Goal: Communication & Community: Answer question/provide support

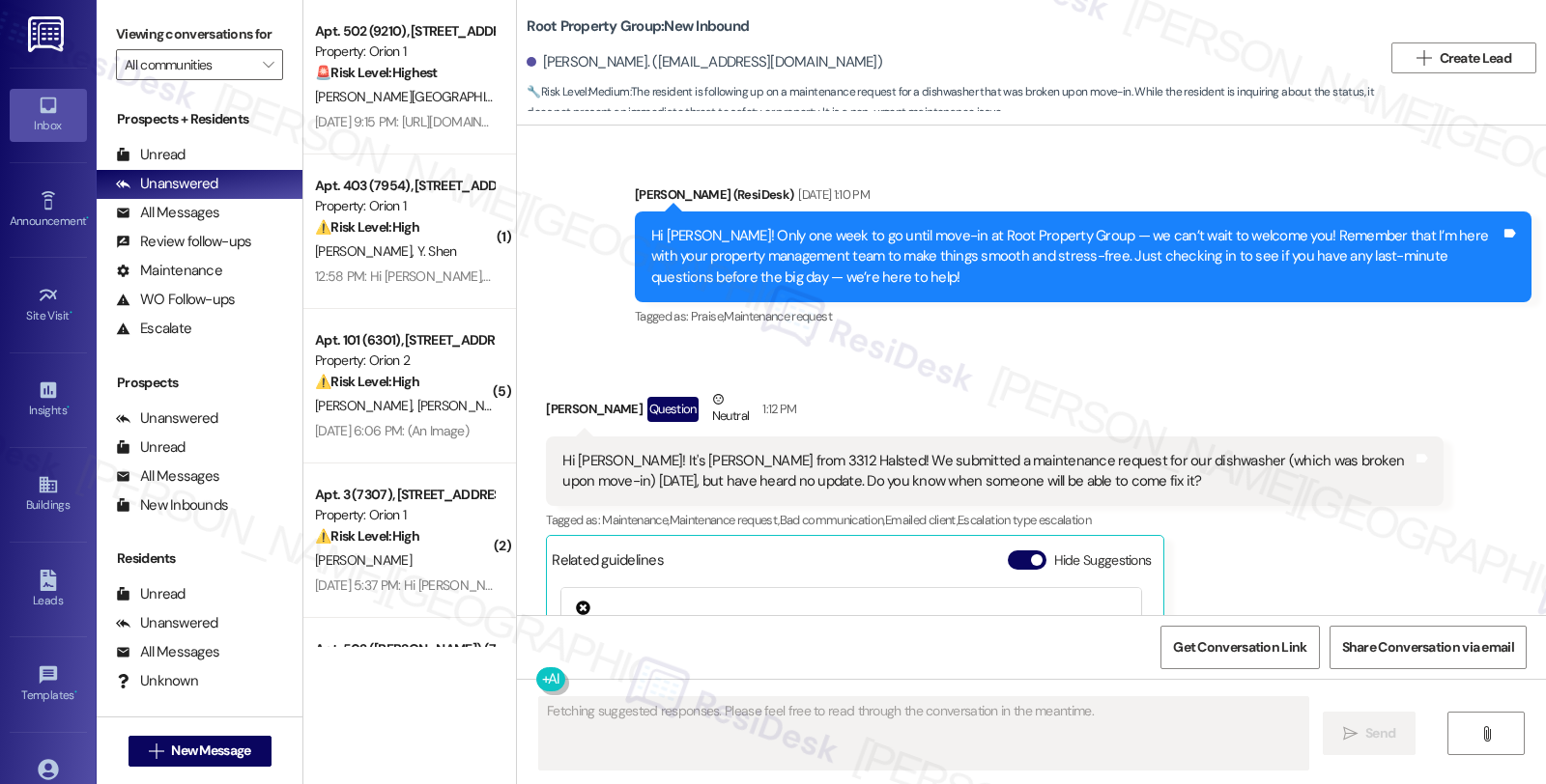
scroll to position [2598, 0]
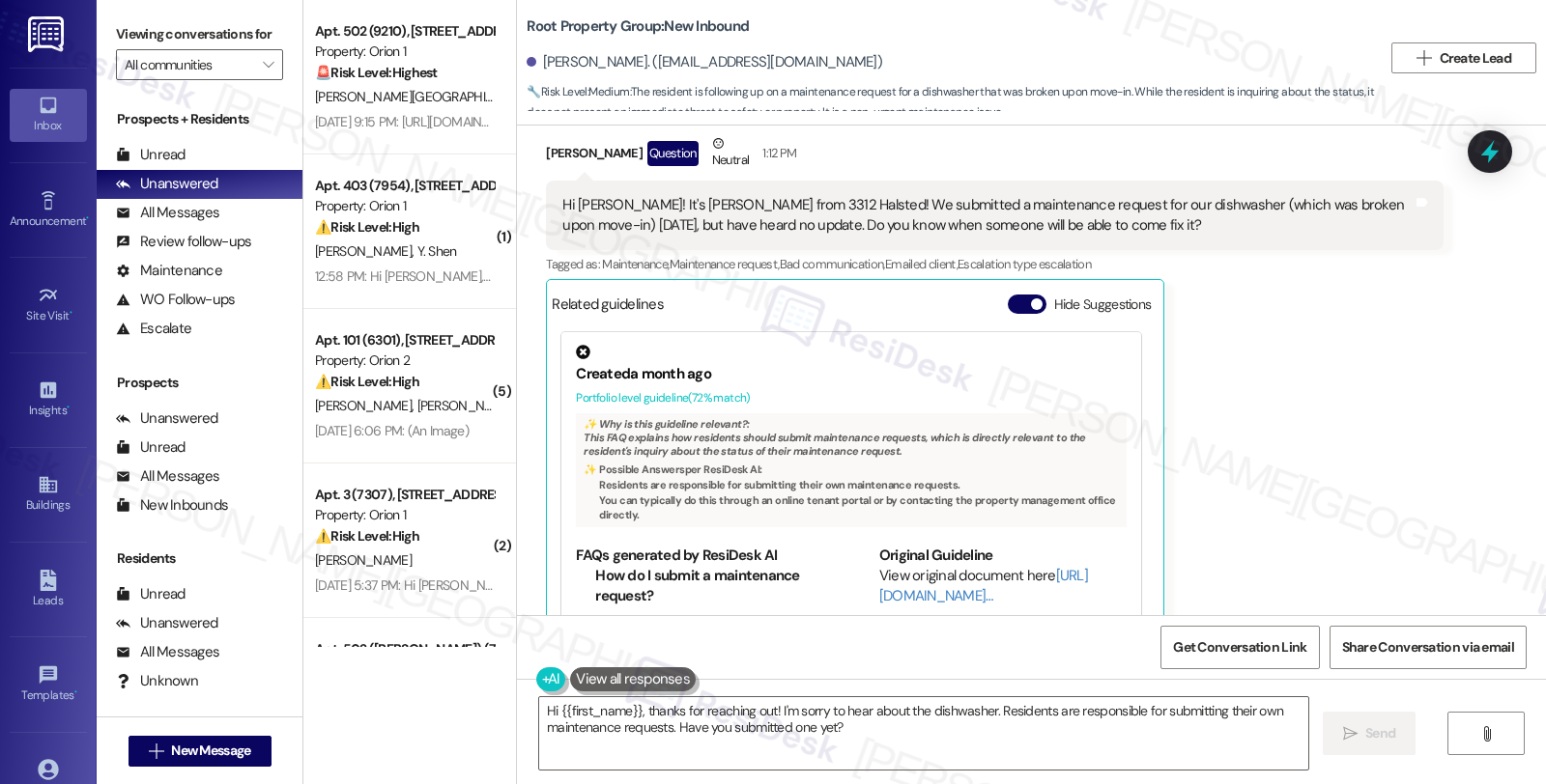
click at [1211, 315] on div "[PERSON_NAME] Question Neutral 1:12 PM Hi [PERSON_NAME]! It's [PERSON_NAME] fro…" at bounding box center [994, 388] width 897 height 509
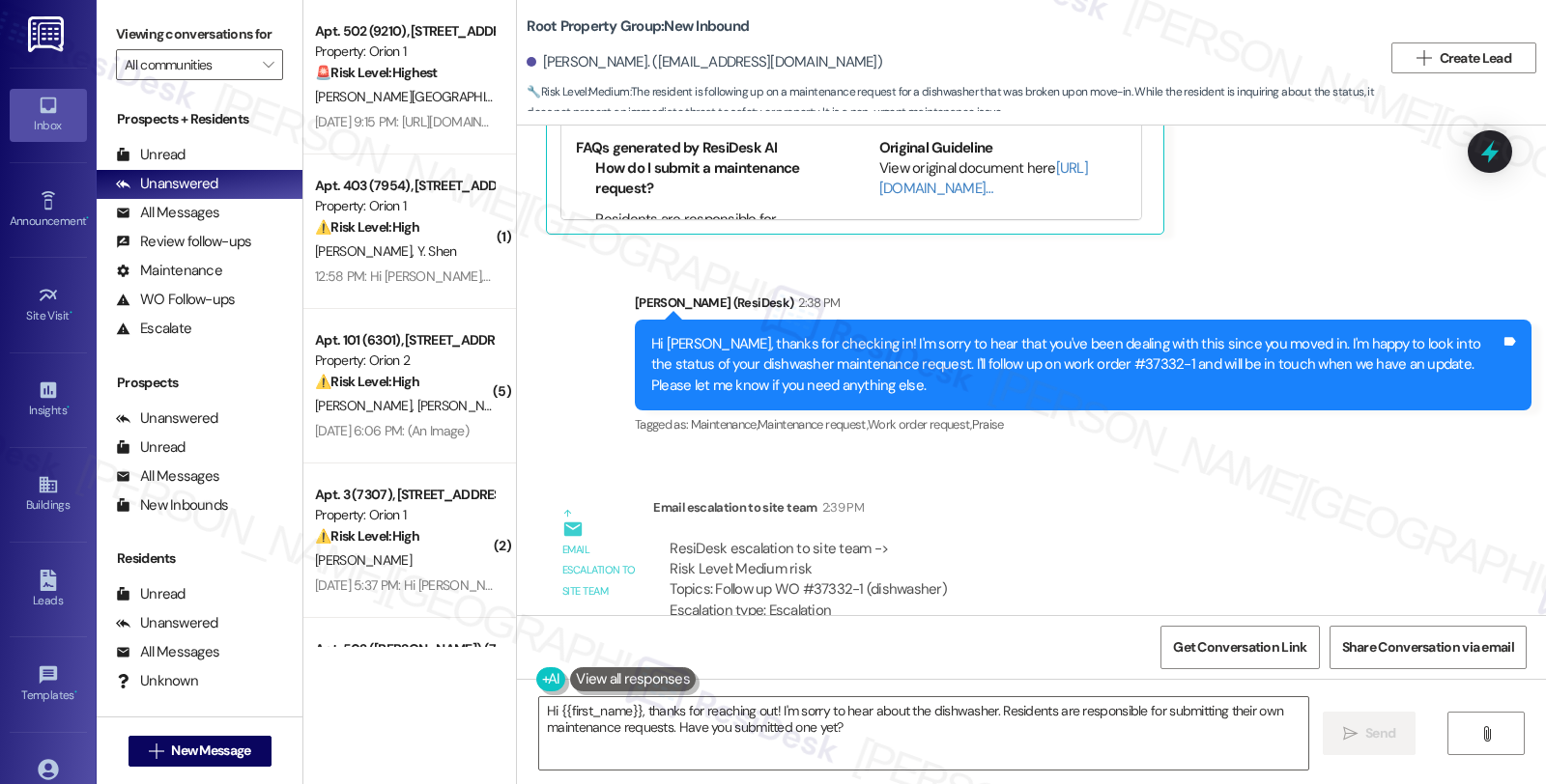
scroll to position [3218, 0]
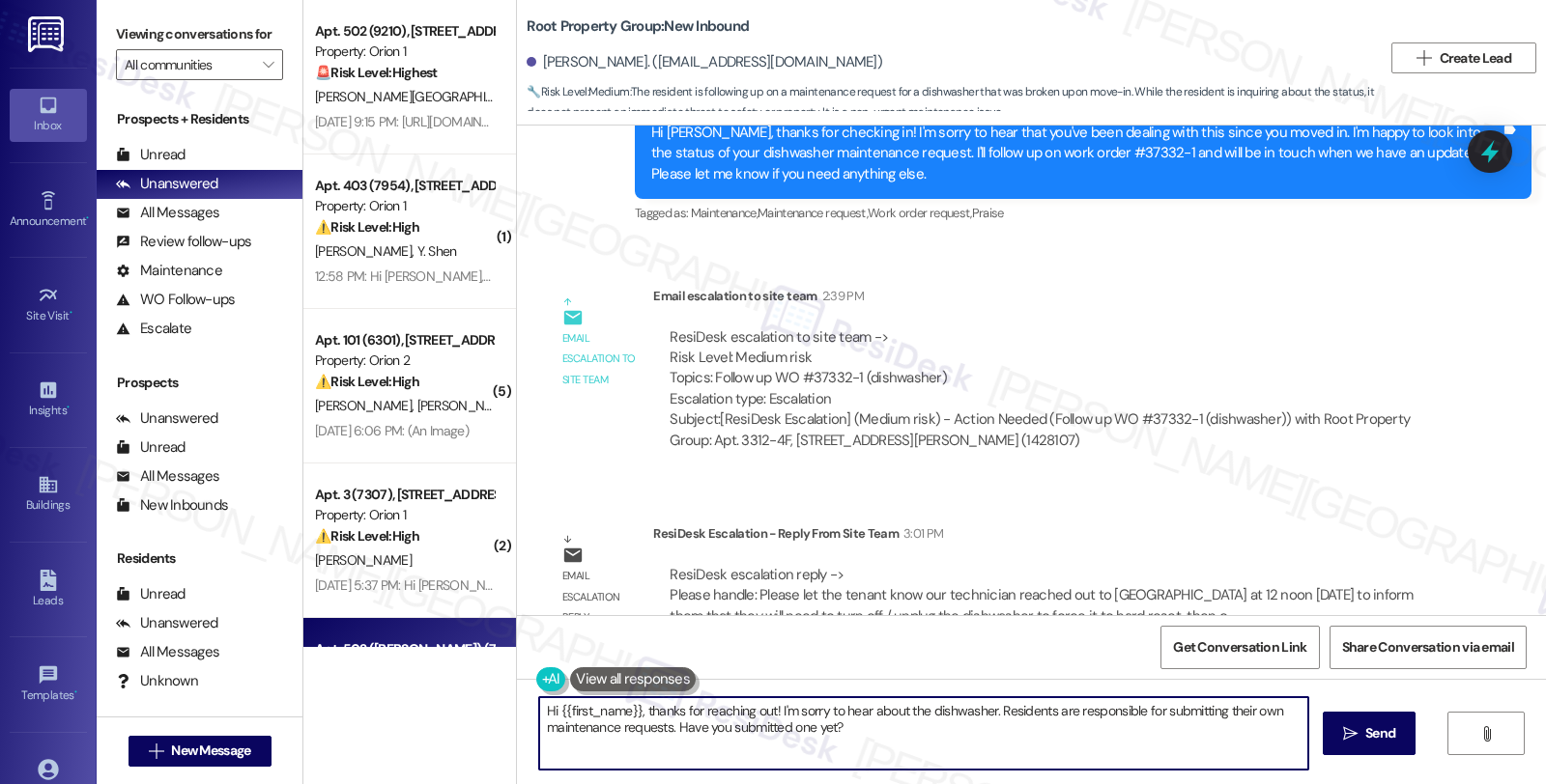
drag, startPoint x: 876, startPoint y: 744, endPoint x: 379, endPoint y: 628, distance: 510.4
click at [379, 628] on div "Apt. 502 (9210), [STREET_ADDRESS] Property: Orion 1 🚨 Risk Level: Highest The r…" at bounding box center [924, 392] width 1243 height 784
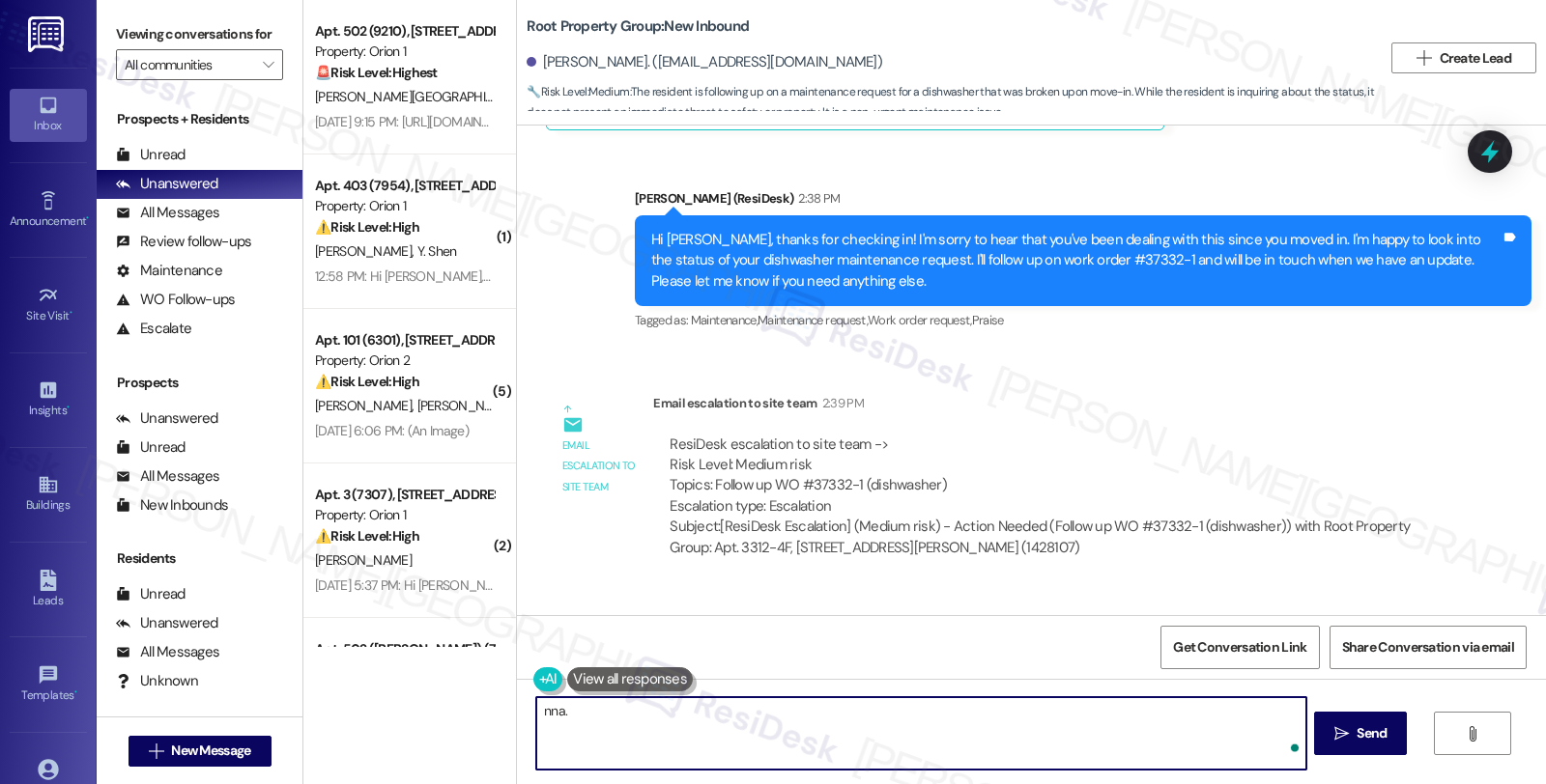
paste textarea "Please let the tenant know our technician reached out to [GEOGRAPHIC_DATA] at 1…"
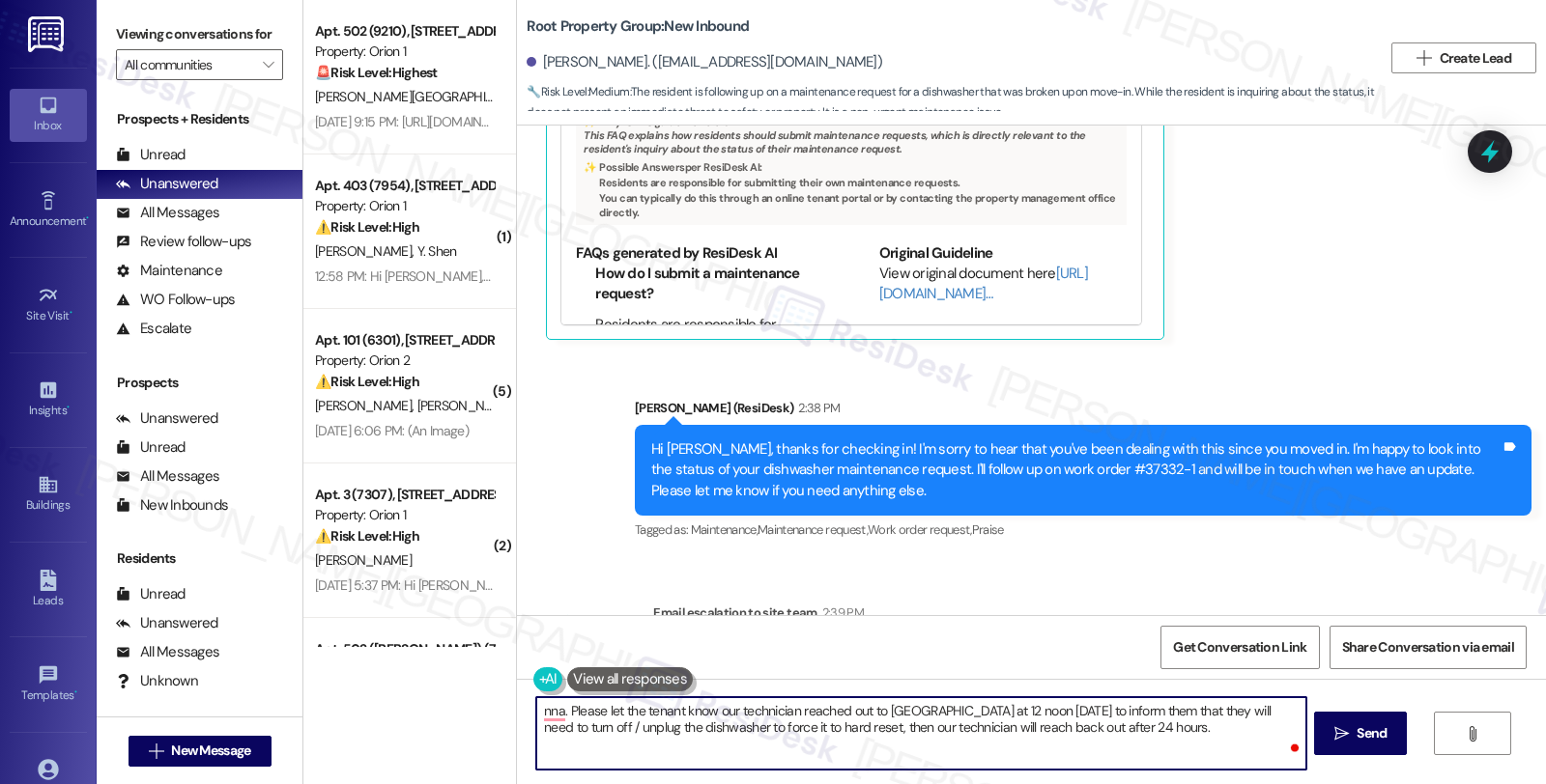
scroll to position [2895, 0]
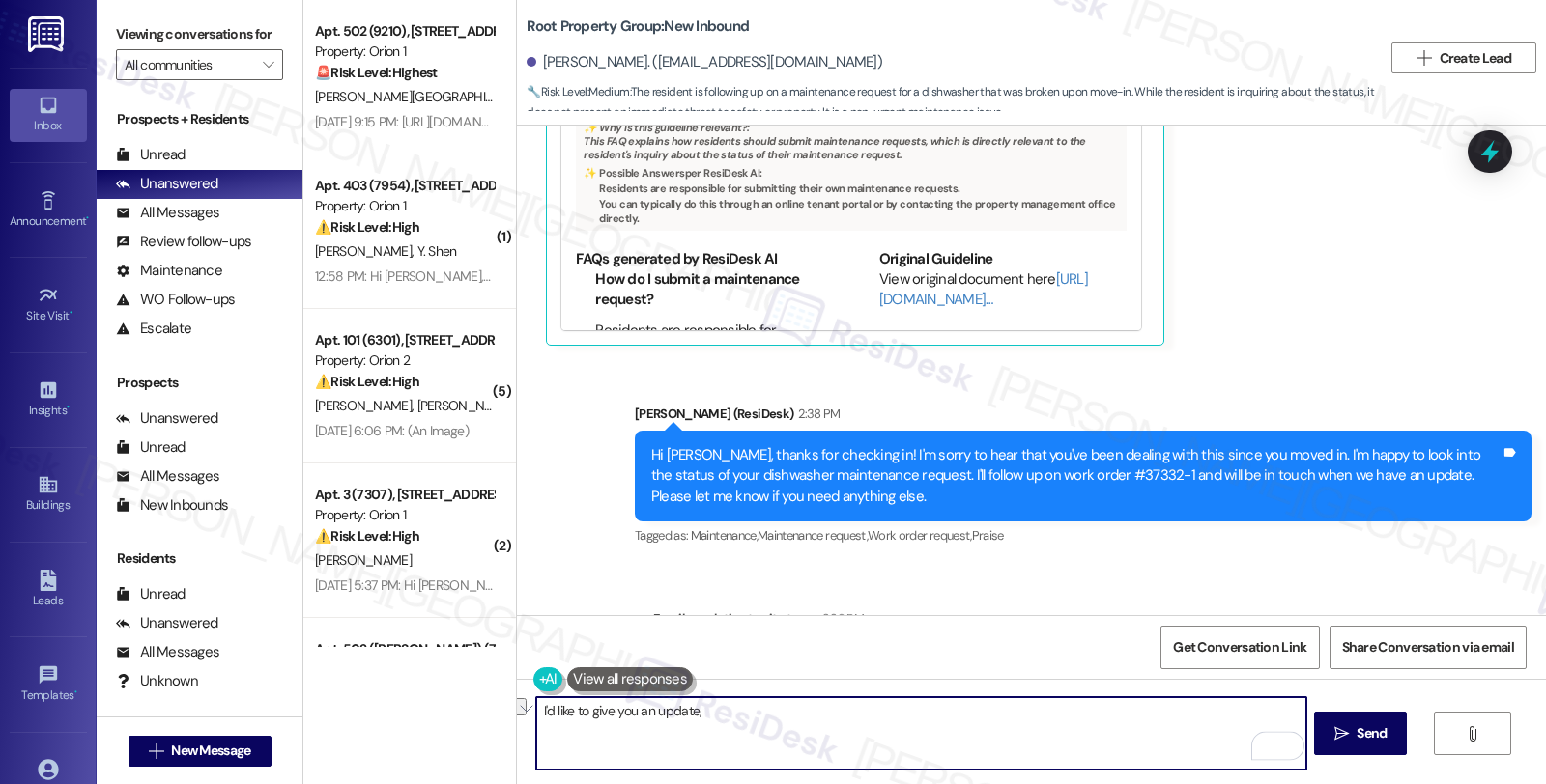
click at [713, 713] on textarea "I'd like to give you an update," at bounding box center [920, 733] width 769 height 73
paste textarea "Please let the tenant know our technician reached out to [GEOGRAPHIC_DATA] at 1…"
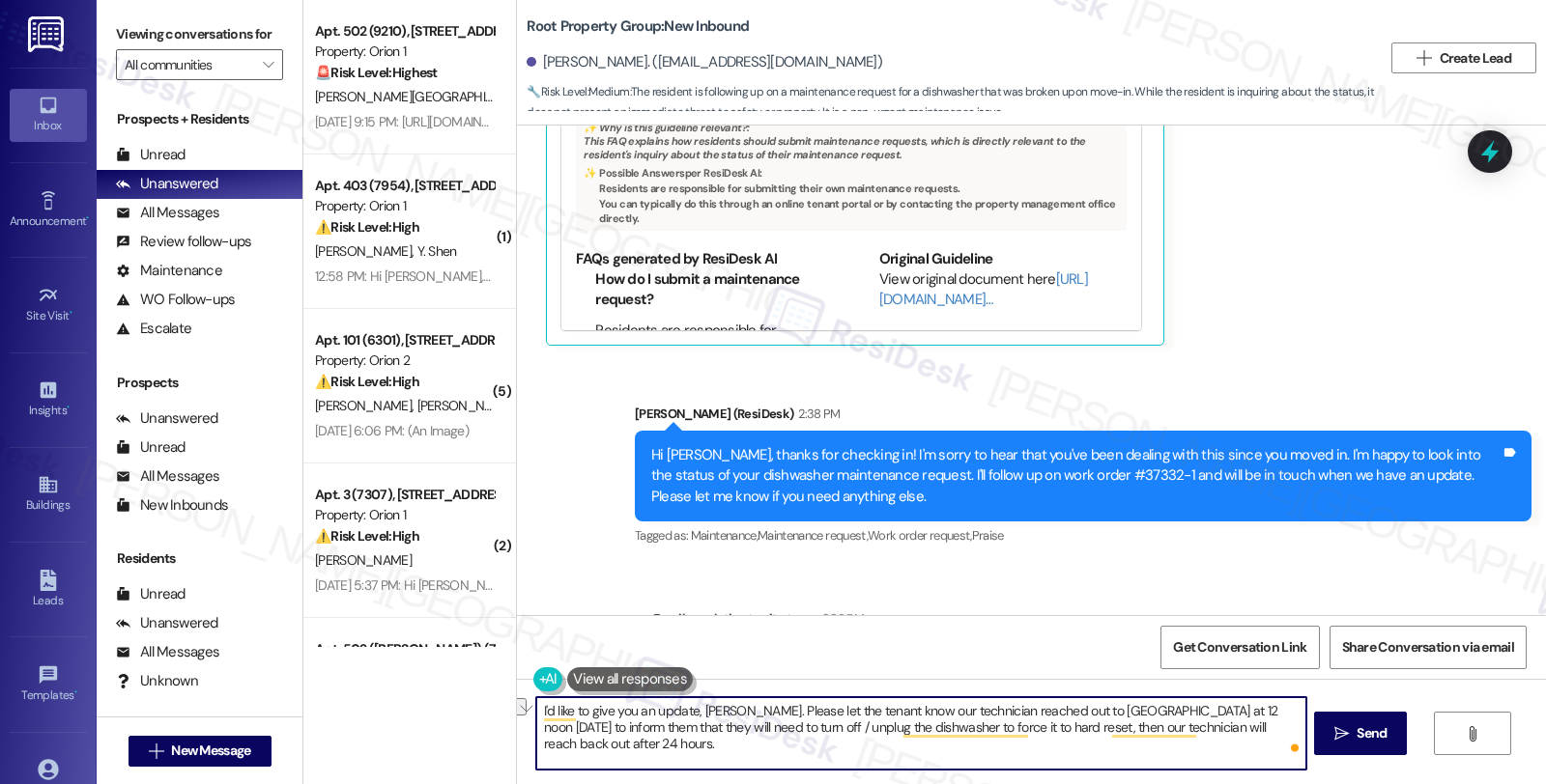
drag, startPoint x: 727, startPoint y: 706, endPoint x: 884, endPoint y: 706, distance: 157.0
click at [884, 706] on textarea "I'd like to give you an update, [PERSON_NAME]. Please let the tenant know our t…" at bounding box center [920, 733] width 769 height 73
click at [1113, 711] on textarea "I'd like to give you an update, [PERSON_NAME]. Our technician reached out to [G…" at bounding box center [920, 733] width 769 height 73
click at [1162, 708] on textarea "I'd like to give you an update, [PERSON_NAME]. Our technician reached out to [G…" at bounding box center [920, 733] width 769 height 73
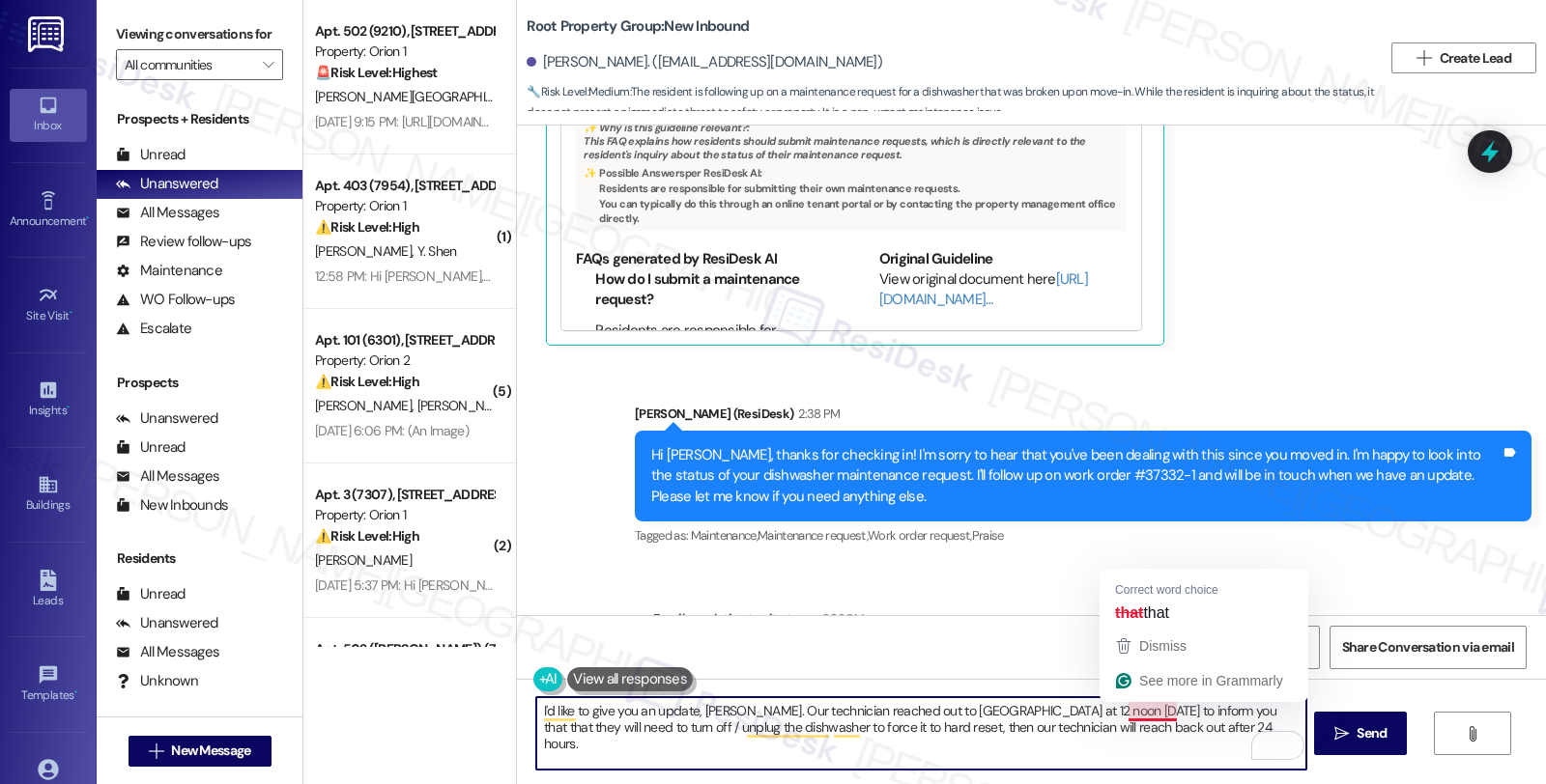
click at [1162, 708] on textarea "I'd like to give you an update, [PERSON_NAME]. Our technician reached out to [G…" at bounding box center [920, 733] width 769 height 73
click at [1148, 717] on textarea "I'd like to give you an update, [PERSON_NAME]. Our technician reached out to [G…" at bounding box center [920, 733] width 769 height 73
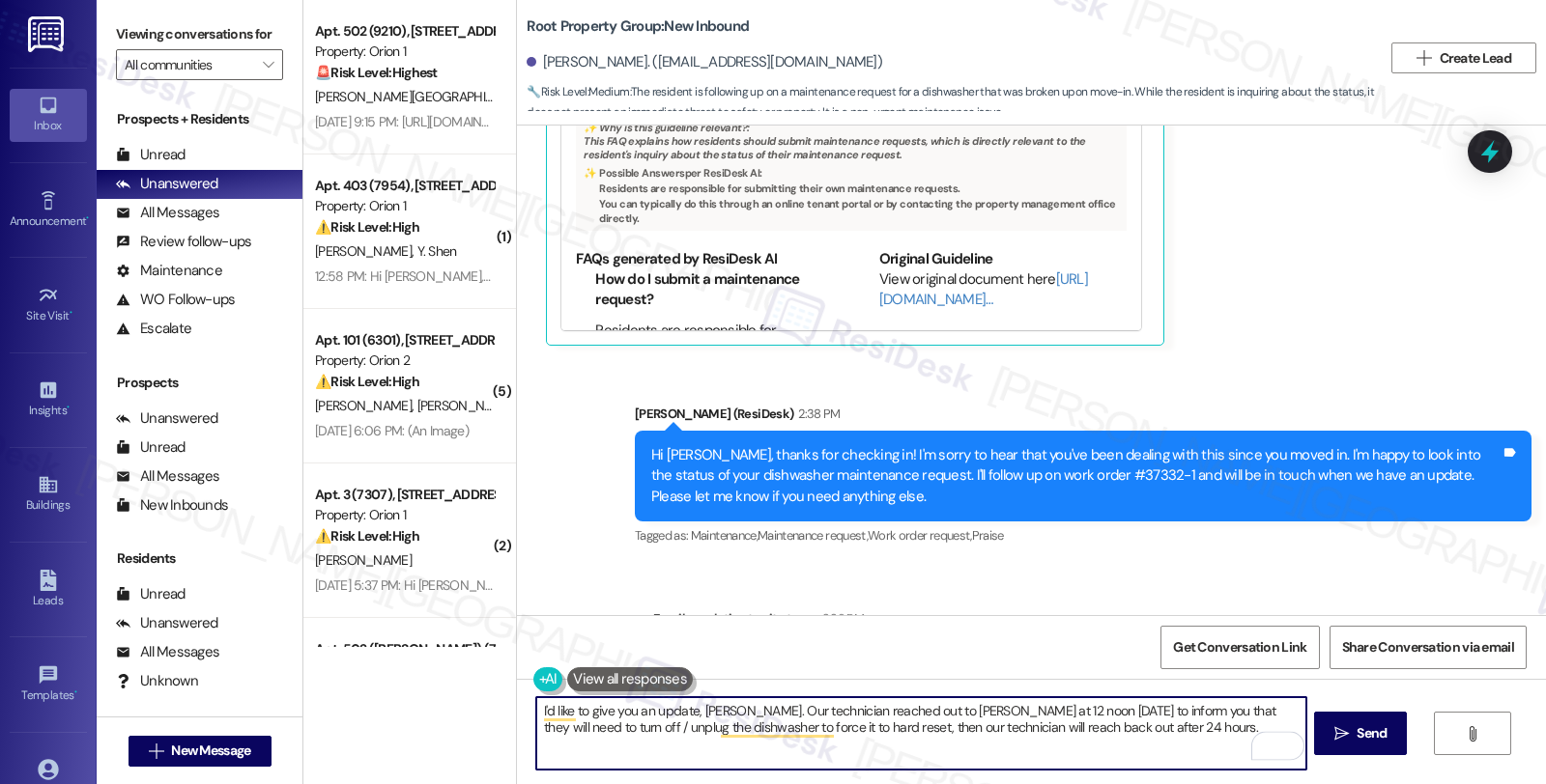
click at [1150, 712] on textarea "I'd like to give you an update, [PERSON_NAME]. Our technician reached out to [P…" at bounding box center [920, 733] width 769 height 73
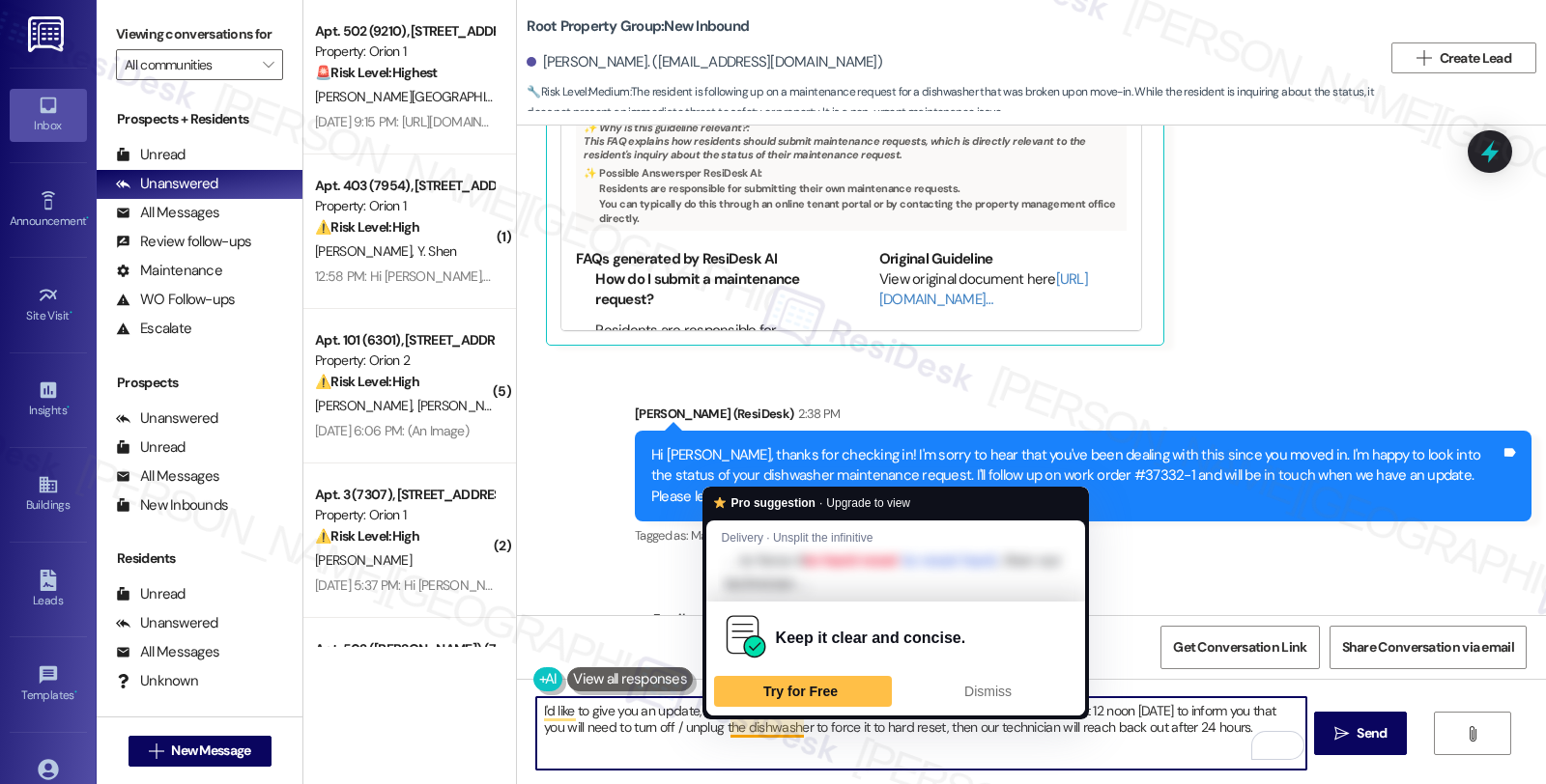
click at [785, 730] on textarea "I'd like to give you an update, [PERSON_NAME]. Our technician reached out to [P…" at bounding box center [920, 733] width 769 height 73
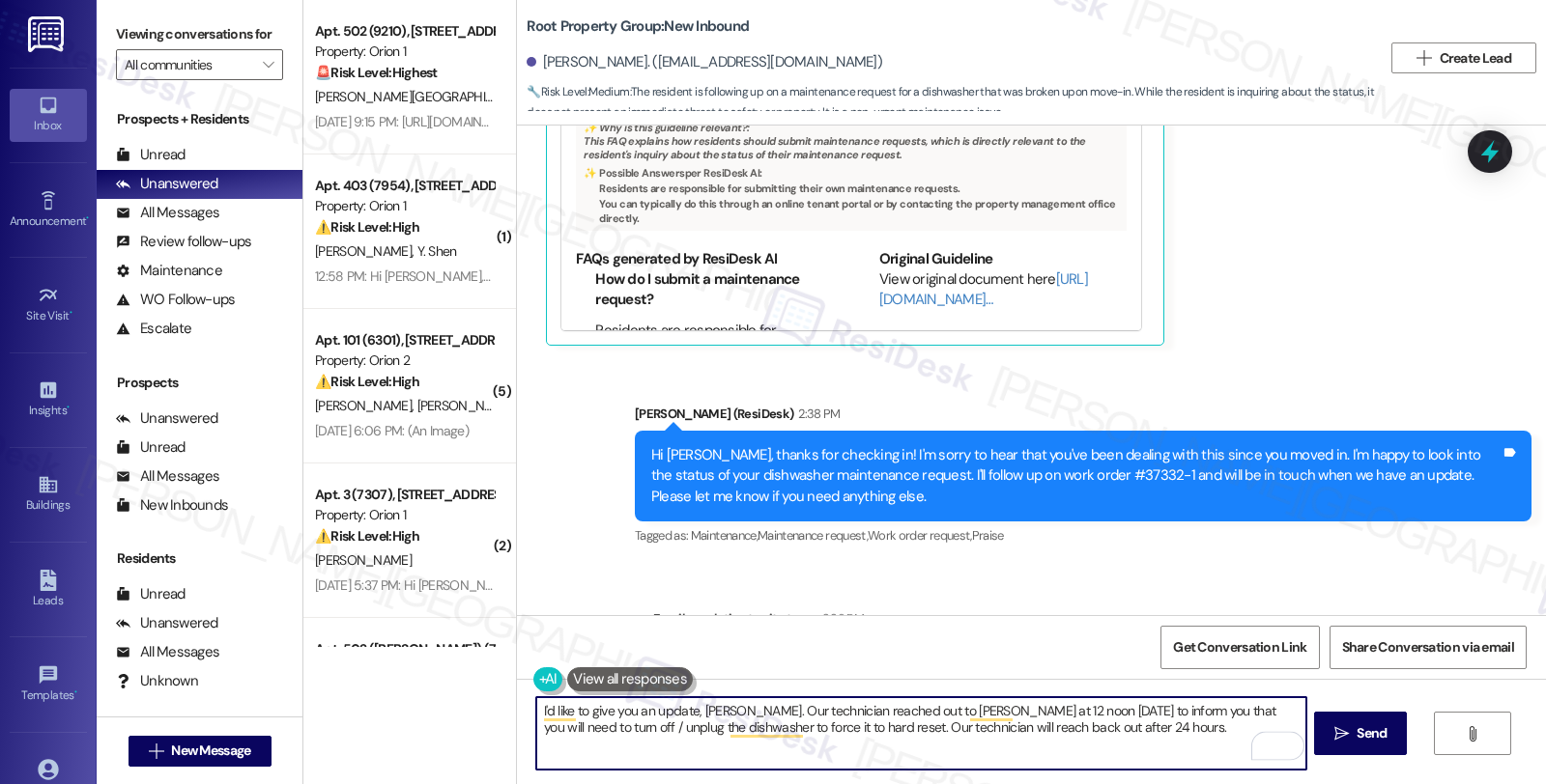
click at [1089, 731] on textarea "I'd like to give you an update, [PERSON_NAME]. Our technician reached out to [P…" at bounding box center [920, 733] width 769 height 73
click at [769, 745] on textarea "I'd like to give you an update, [PERSON_NAME]. Our technician reached out to [P…" at bounding box center [920, 733] width 769 height 73
click at [1132, 735] on textarea "I'd like to give you an update, [PERSON_NAME]. Our technician reached out to [P…" at bounding box center [920, 733] width 769 height 73
paste textarea "Should you have other concerns, please feel free to reach out. Have a great day!"
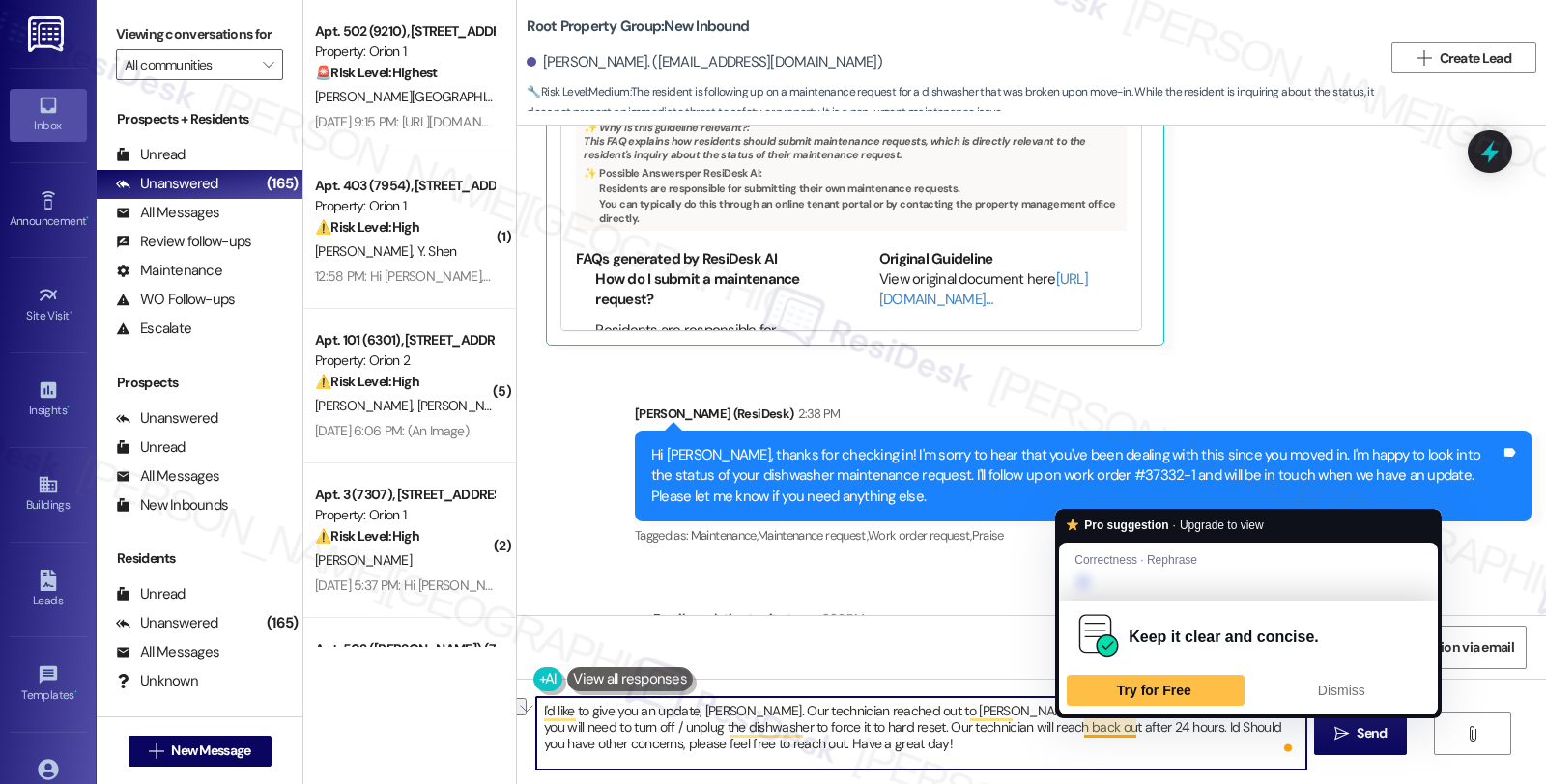
drag, startPoint x: 1076, startPoint y: 729, endPoint x: 1118, endPoint y: 726, distance: 42.1
click at [1118, 726] on textarea "I'd like to give you an update, [PERSON_NAME]. Our technician reached out to [P…" at bounding box center [920, 733] width 769 height 73
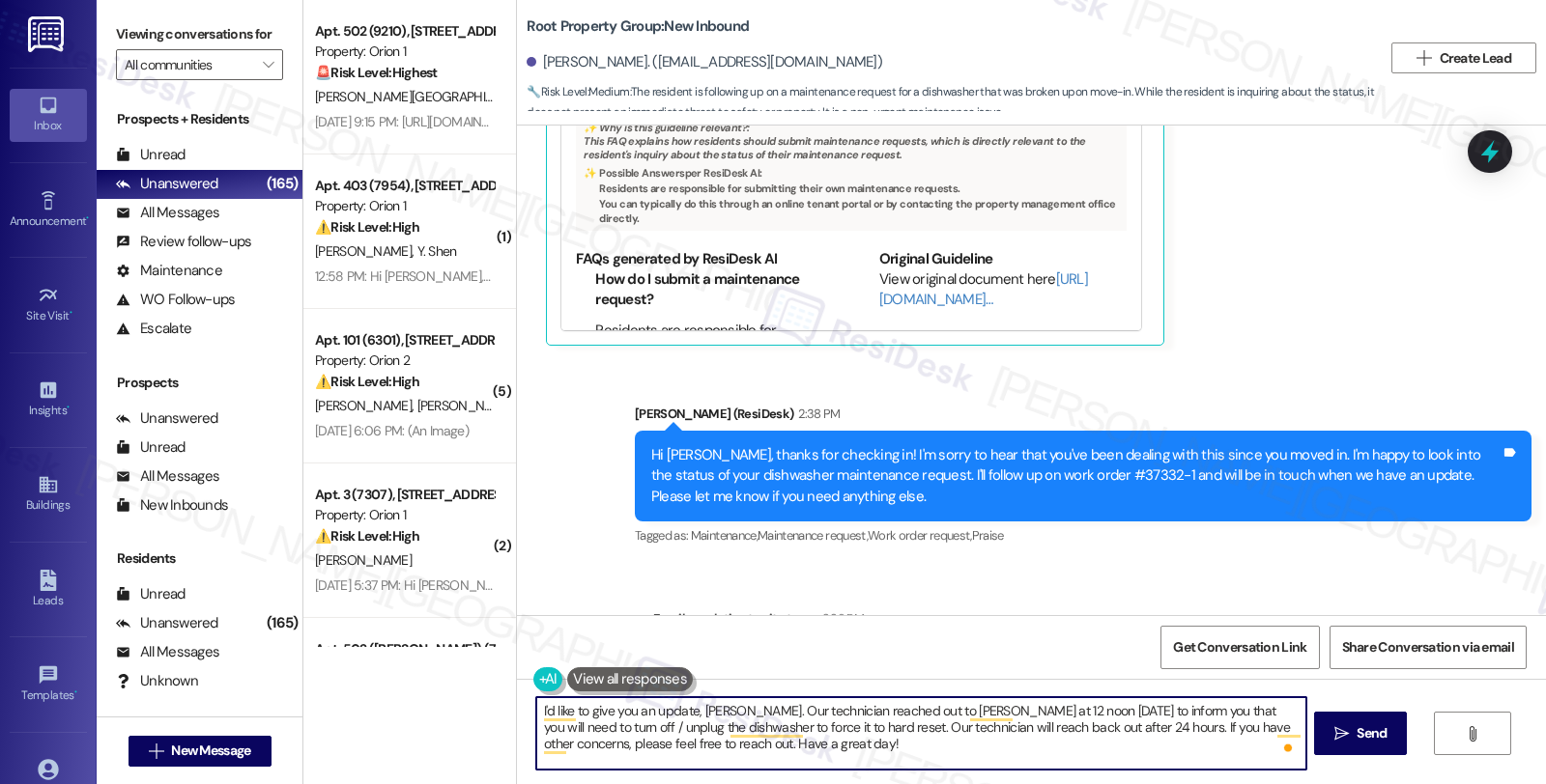
click at [773, 744] on textarea "I'd like to give you an update, [PERSON_NAME]. Our technician reached out to [P…" at bounding box center [920, 733] width 769 height 73
click at [709, 745] on textarea "I'd like to give you an update, [PERSON_NAME]. Our technician reached out to [P…" at bounding box center [920, 733] width 769 height 73
type textarea "I'd like to give you an update, [PERSON_NAME]. Our technician reached out to [P…"
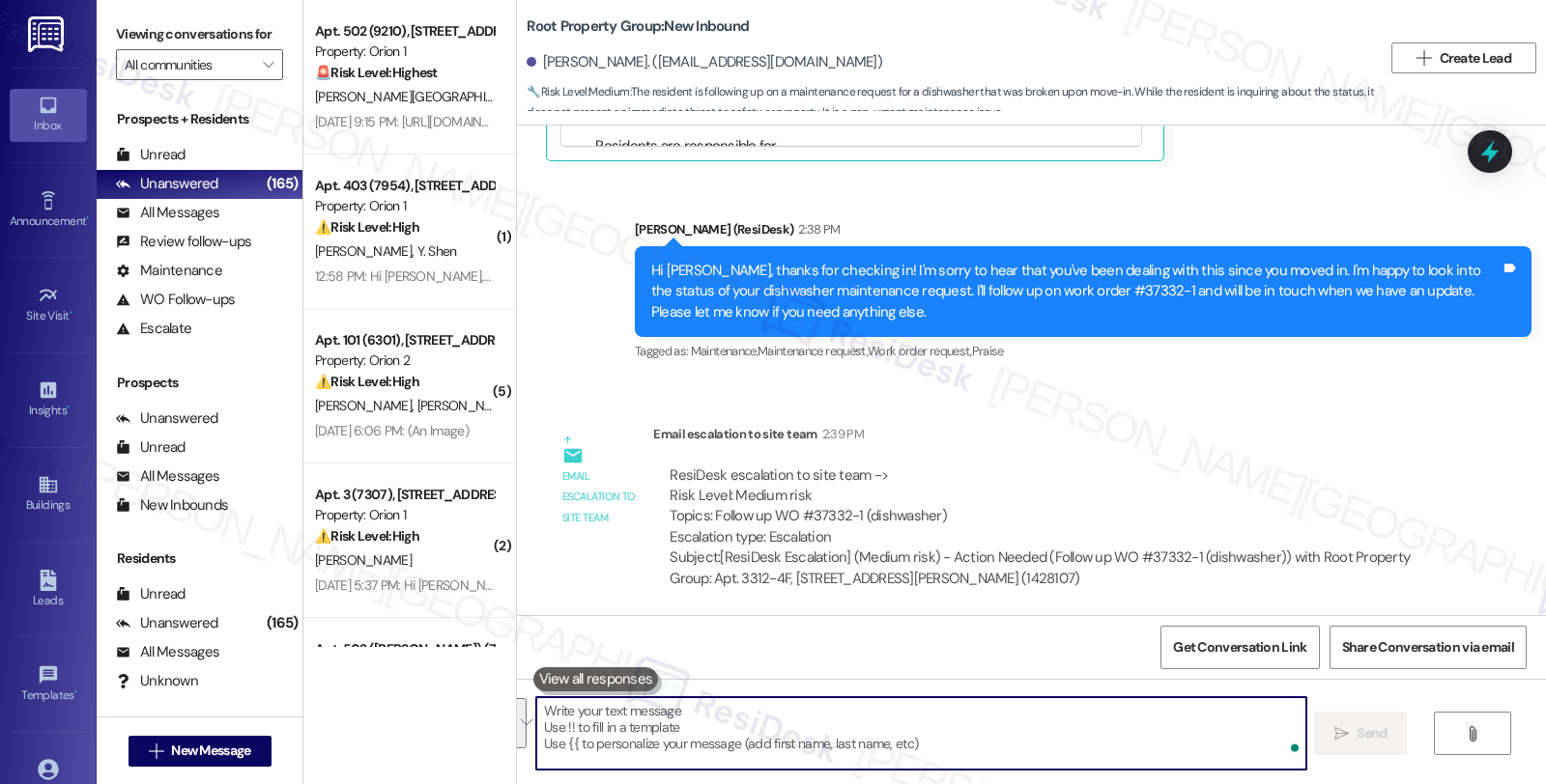
scroll to position [3218, 0]
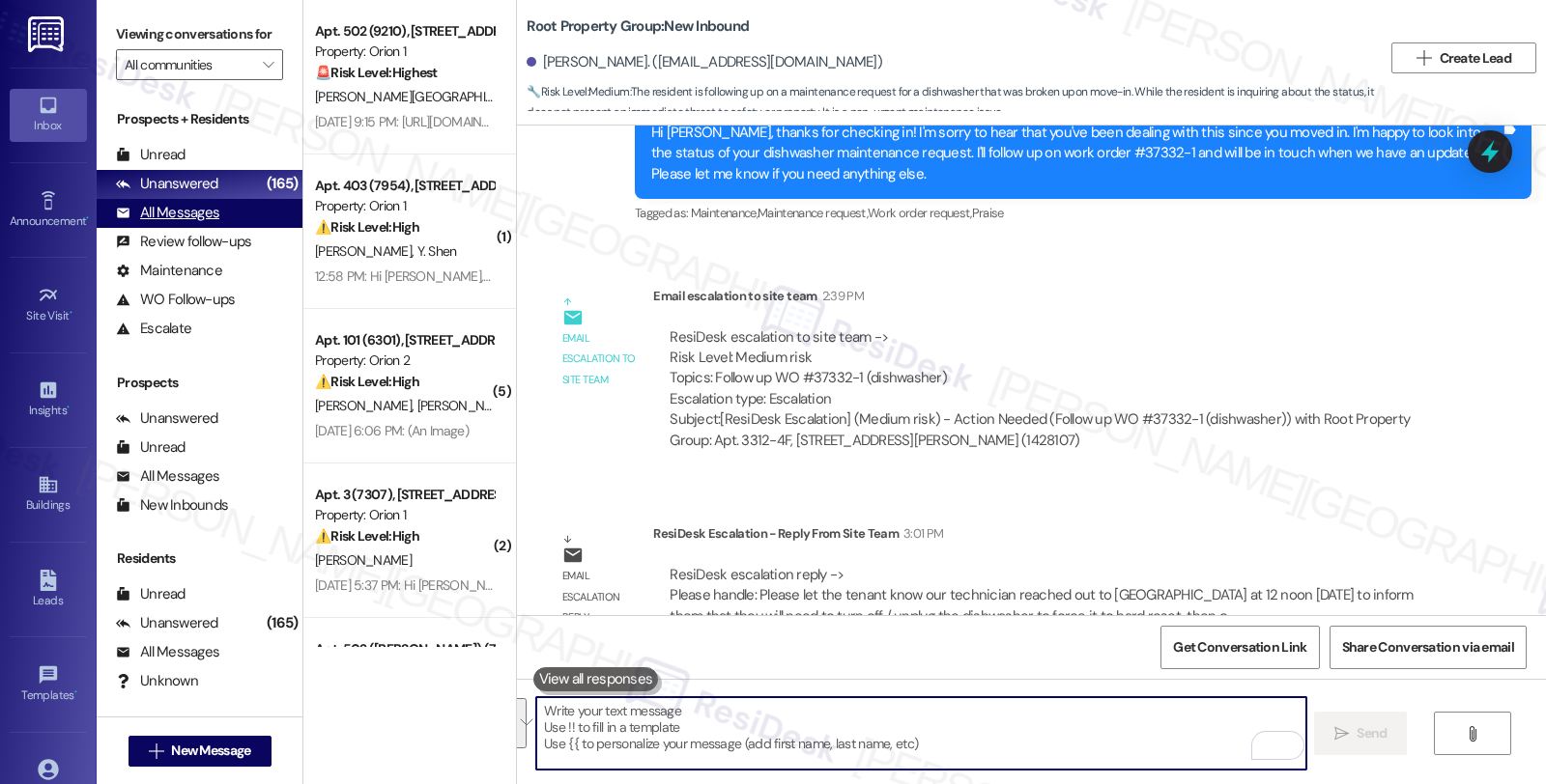
click at [209, 223] on div "All Messages" at bounding box center [167, 213] width 103 height 20
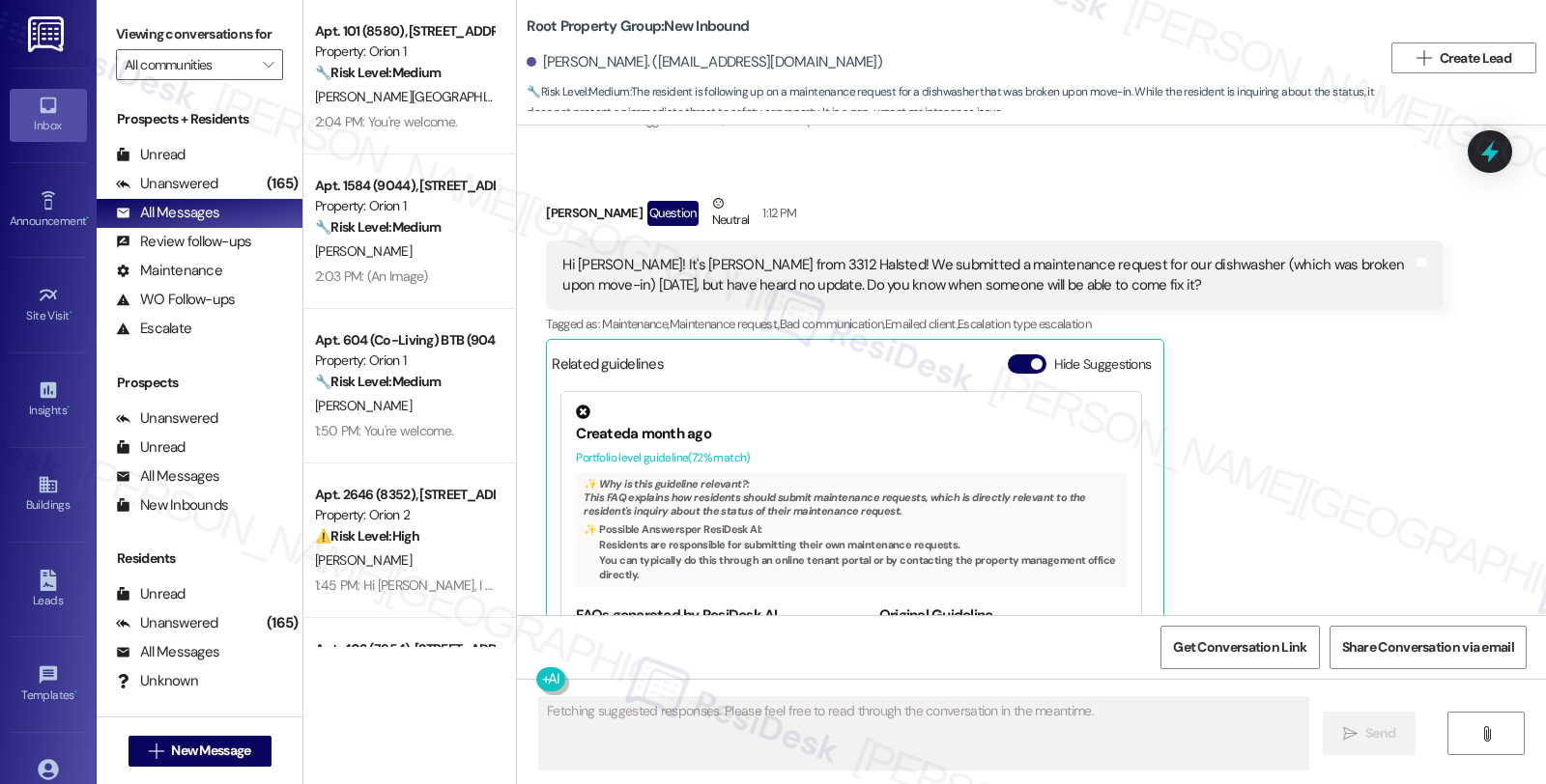
scroll to position [2598, 0]
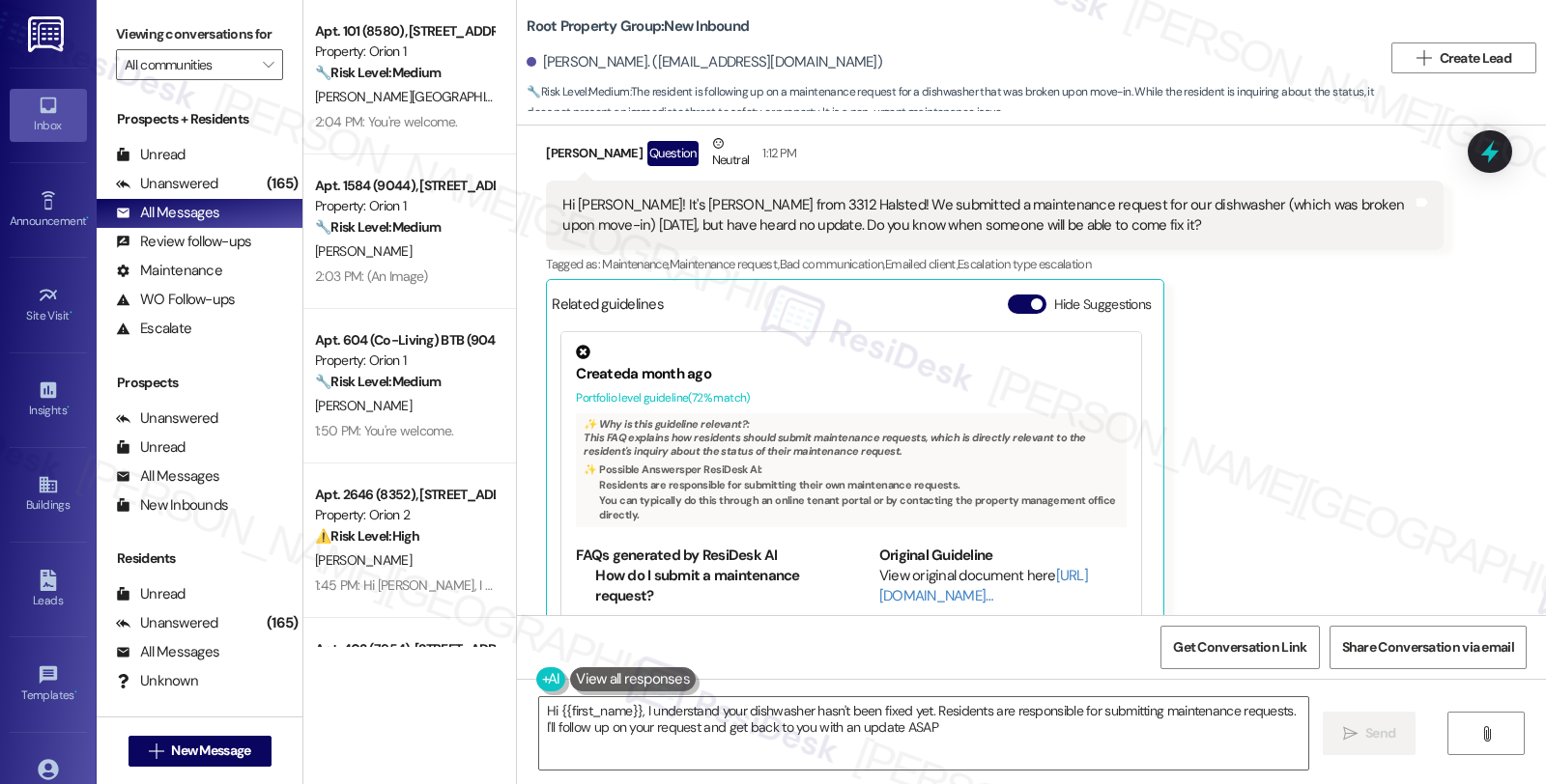
type textarea "Hi {{first_name}}, I understand your dishwasher hasn't been fixed yet. Resident…"
click at [1378, 373] on div "[PERSON_NAME] Question Neutral 1:12 PM Hi [PERSON_NAME]! It's [PERSON_NAME] fro…" at bounding box center [994, 388] width 897 height 509
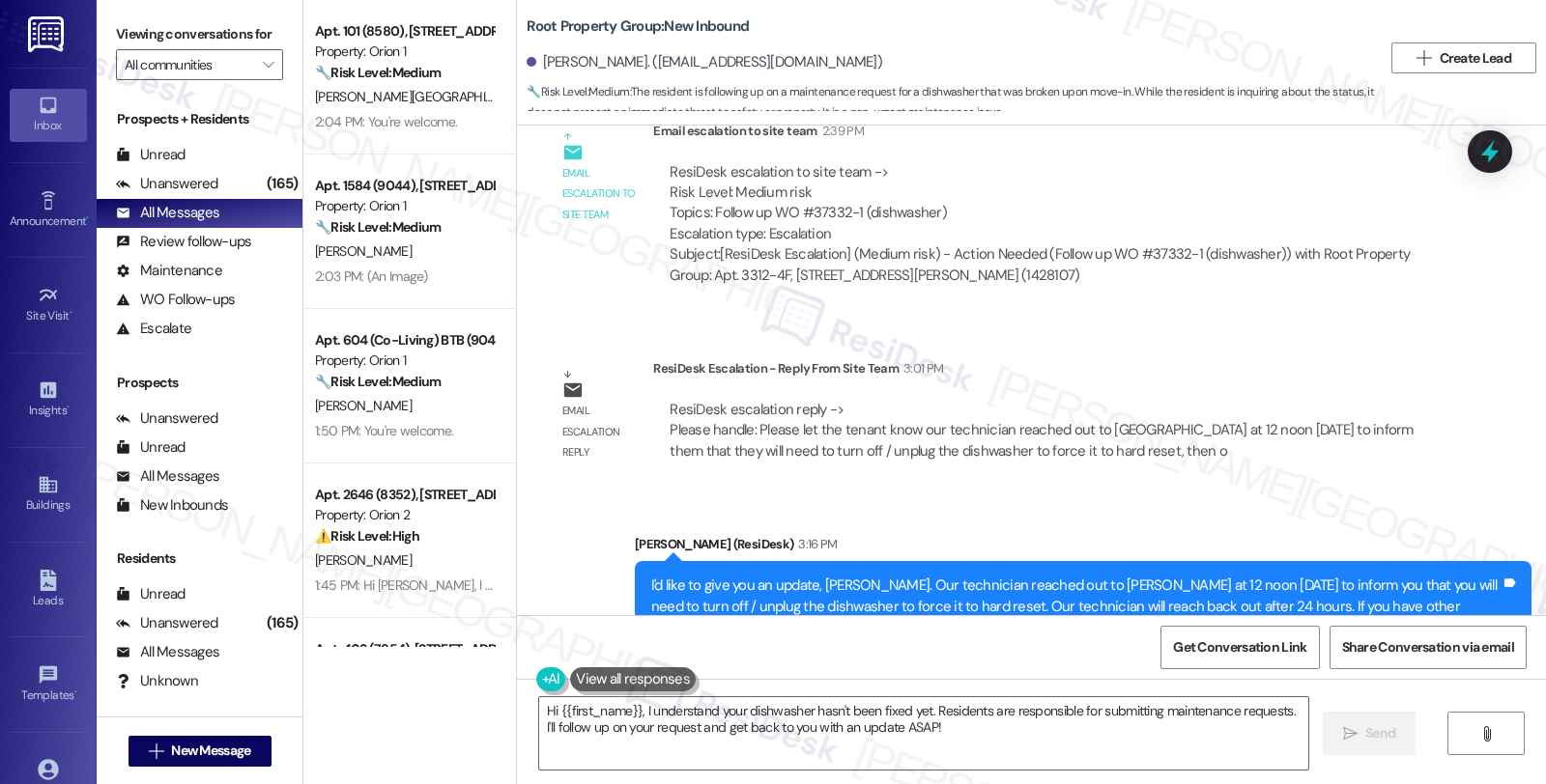
scroll to position [3422, 0]
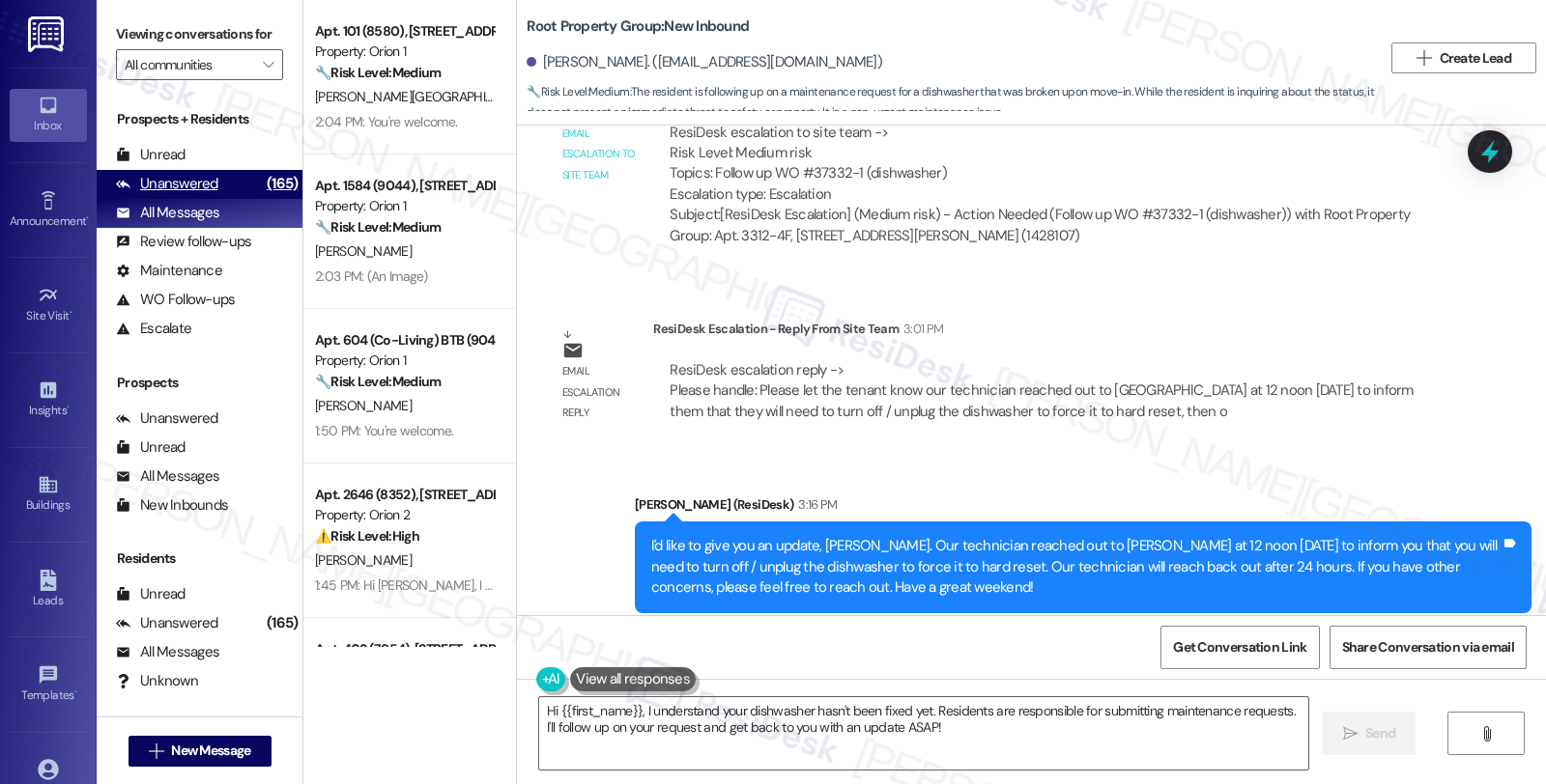
click at [214, 191] on div "Unanswered (165)" at bounding box center [199, 185] width 206 height 29
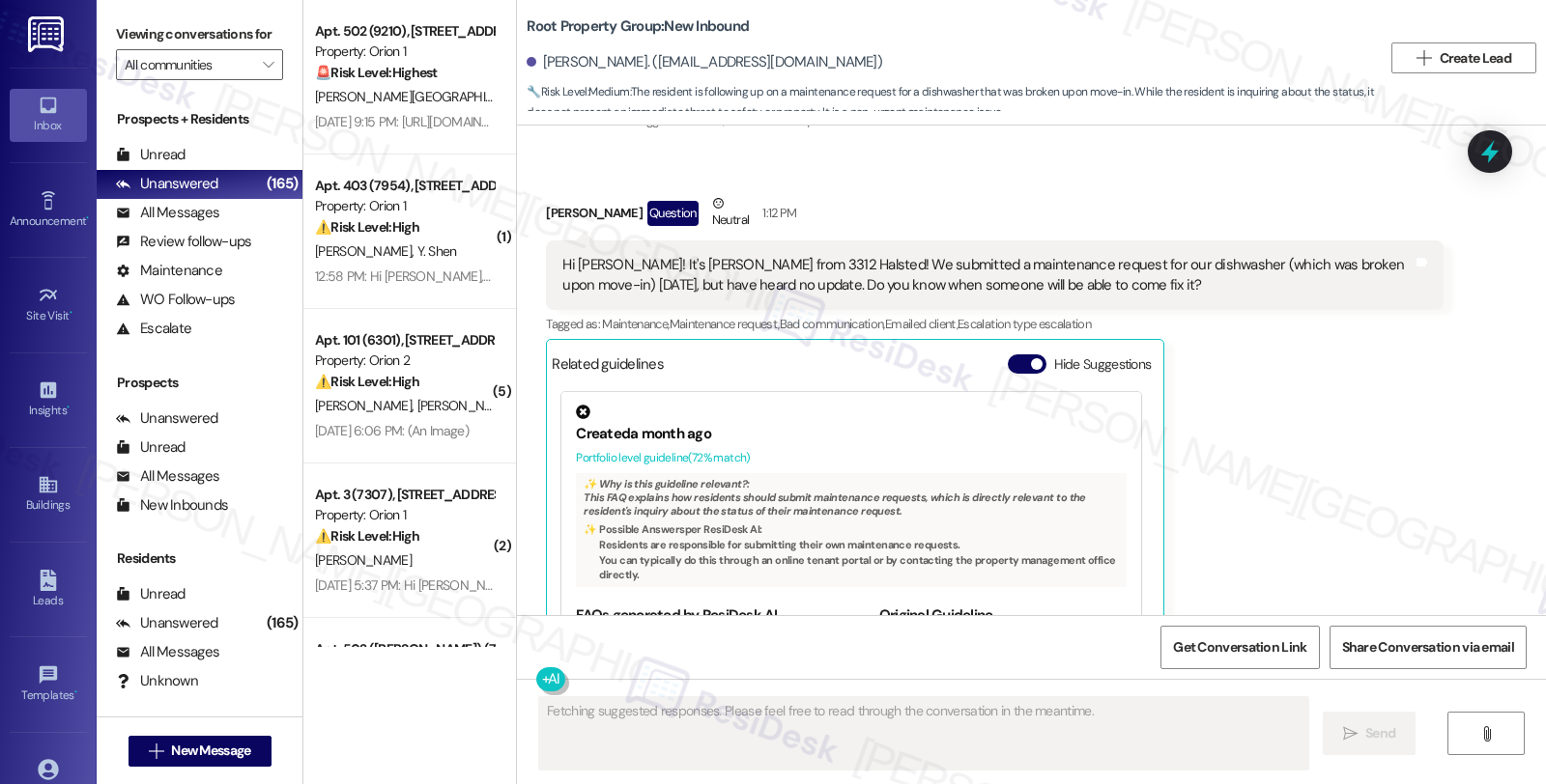
scroll to position [2598, 0]
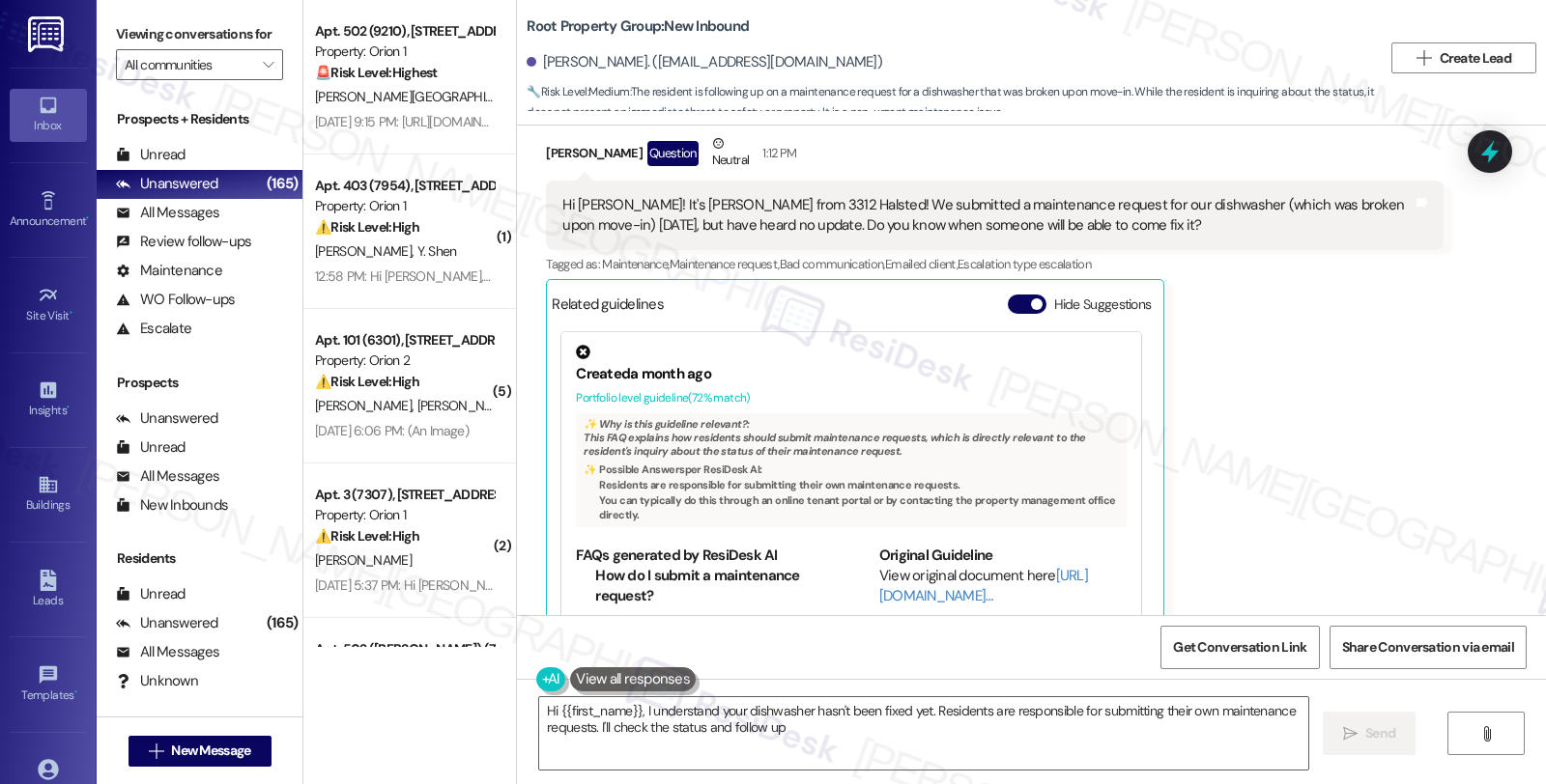
type textarea "Hi {{first_name}}, I understand your dishwasher hasn't been fixed yet. Resident…"
